Goal: Information Seeking & Learning: Check status

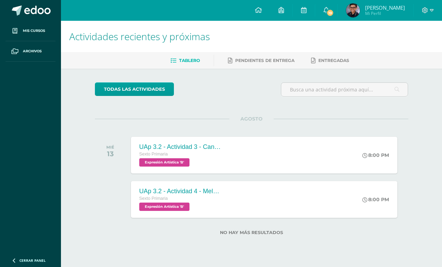
click at [362, 9] on span "Marcos Santiago Mi Perfil" at bounding box center [375, 10] width 62 height 14
click at [368, 10] on span "[PERSON_NAME]" at bounding box center [385, 7] width 40 height 7
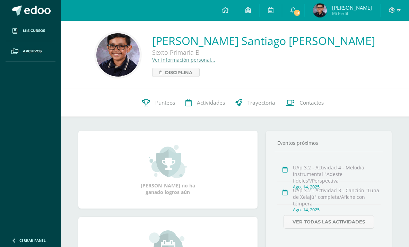
click at [169, 101] on span "Punteos" at bounding box center [165, 102] width 20 height 7
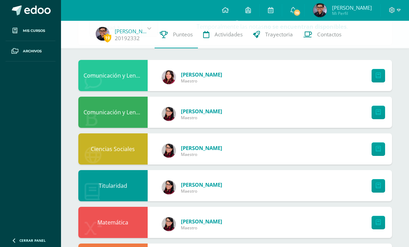
scroll to position [78, 0]
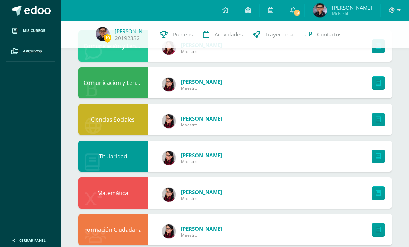
click at [377, 53] on link at bounding box center [378, 46] width 14 height 14
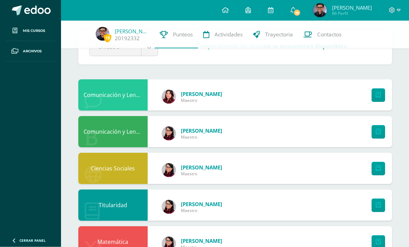
scroll to position [0, 0]
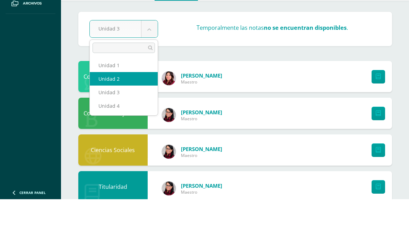
select select "Unidad 2"
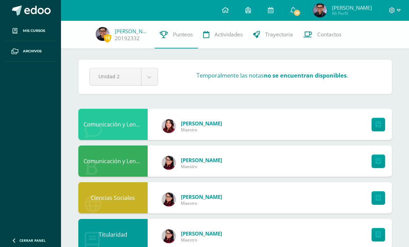
scroll to position [0, 0]
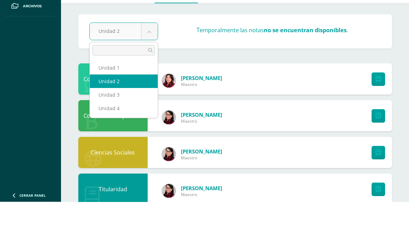
select select "Unidad 3"
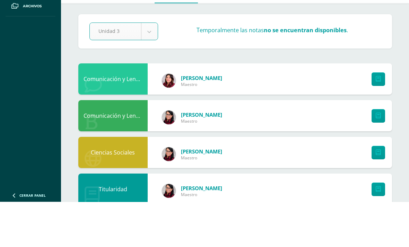
click at [192, 110] on div "[PERSON_NAME]" at bounding box center [192, 125] width 74 height 31
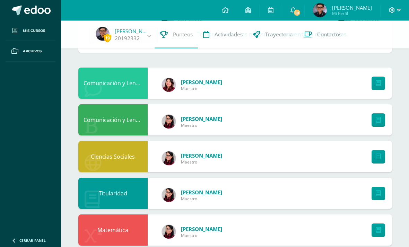
scroll to position [36, 0]
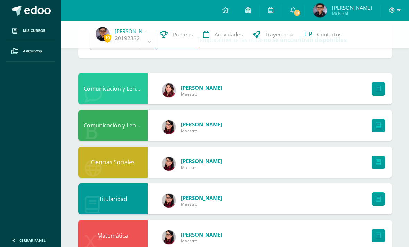
click at [377, 90] on icon at bounding box center [377, 89] width 5 height 6
